Goal: Find specific page/section: Find specific page/section

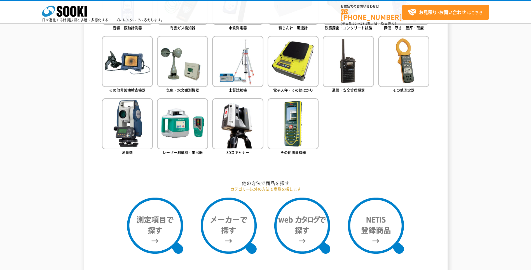
scroll to position [345, 0]
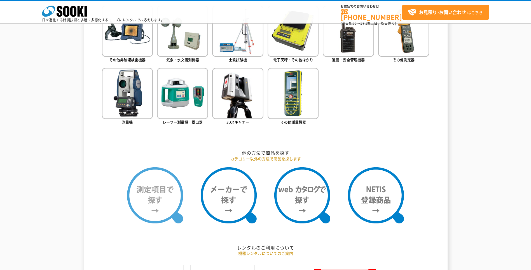
click at [176, 190] on img at bounding box center [155, 195] width 56 height 56
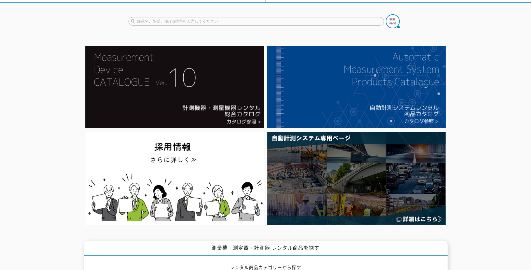
scroll to position [0, 0]
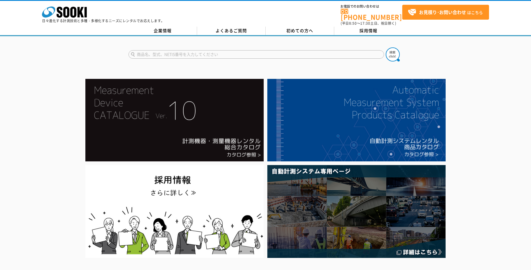
click at [207, 51] on input "text" at bounding box center [257, 54] width 256 height 8
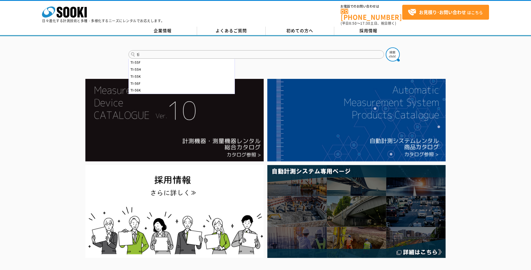
type input "t"
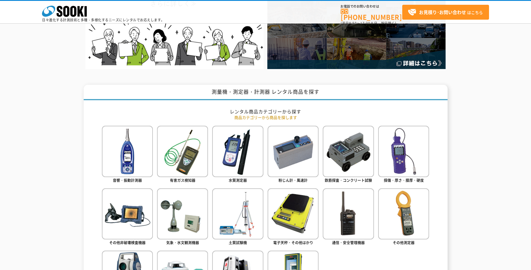
scroll to position [196, 0]
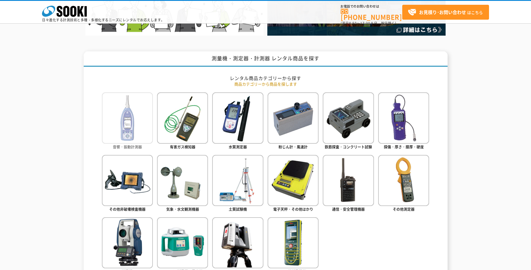
type input "商品名、型式、NETIS番号を入力してください"
click at [127, 126] on img at bounding box center [127, 117] width 51 height 51
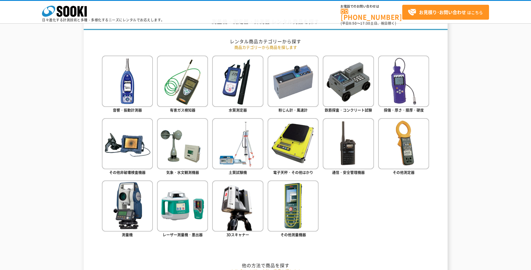
scroll to position [252, 0]
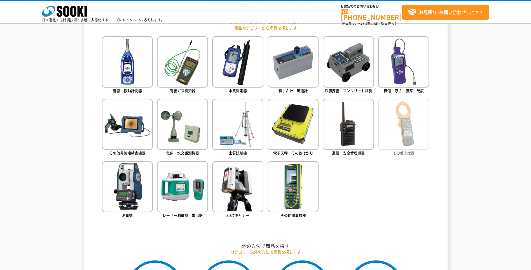
click at [400, 127] on img at bounding box center [403, 124] width 51 height 51
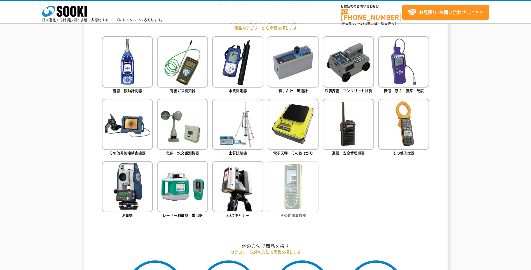
click at [284, 193] on img at bounding box center [293, 186] width 51 height 51
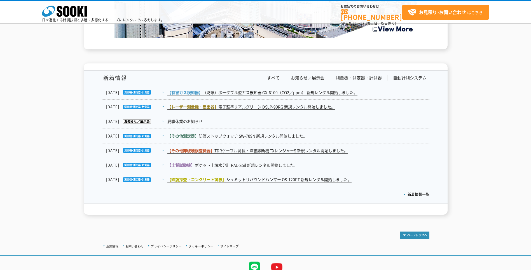
scroll to position [905, 0]
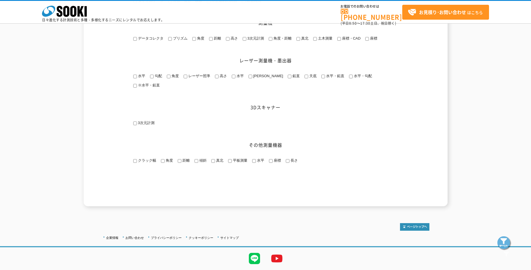
scroll to position [793, 0]
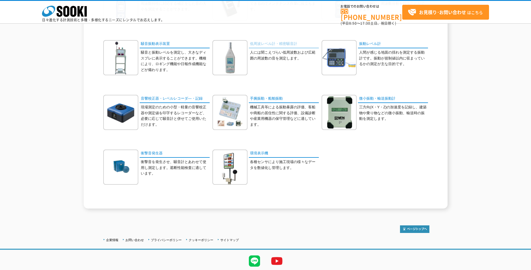
scroll to position [112, 0]
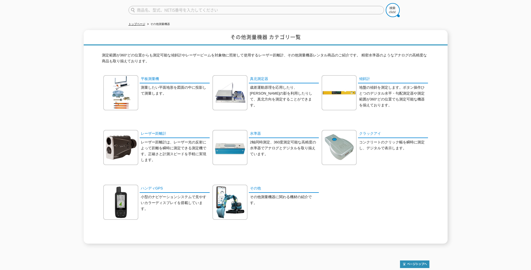
scroll to position [16, 0]
